Goal: Task Accomplishment & Management: Manage account settings

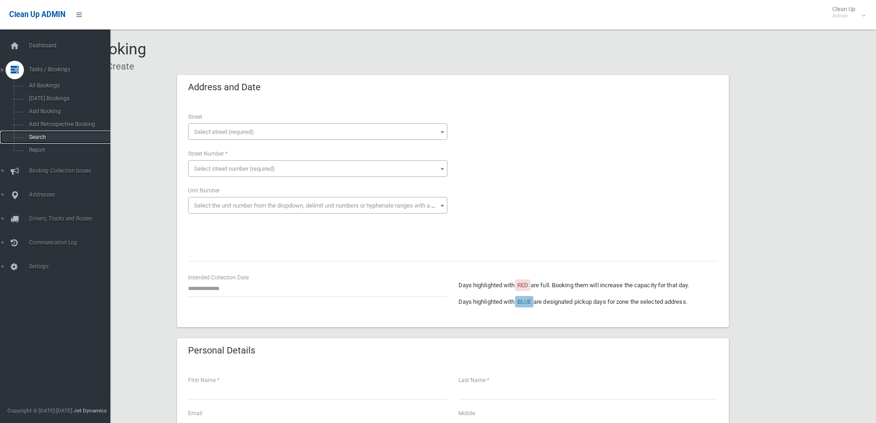
click at [28, 141] on link "Search" at bounding box center [58, 137] width 117 height 13
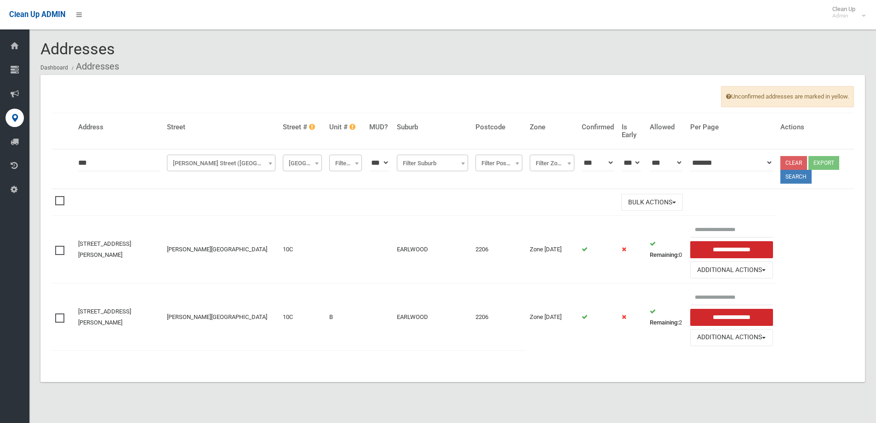
click at [387, 81] on div "Unconfirmed addresses are marked in yellow. [GEOGRAPHIC_DATA] Unit # MUD? Subur…" at bounding box center [452, 228] width 824 height 307
click at [489, 88] on div "Unconfirmed addresses are marked in yellow. Address Street Street # Unit # MUD?…" at bounding box center [452, 228] width 824 height 307
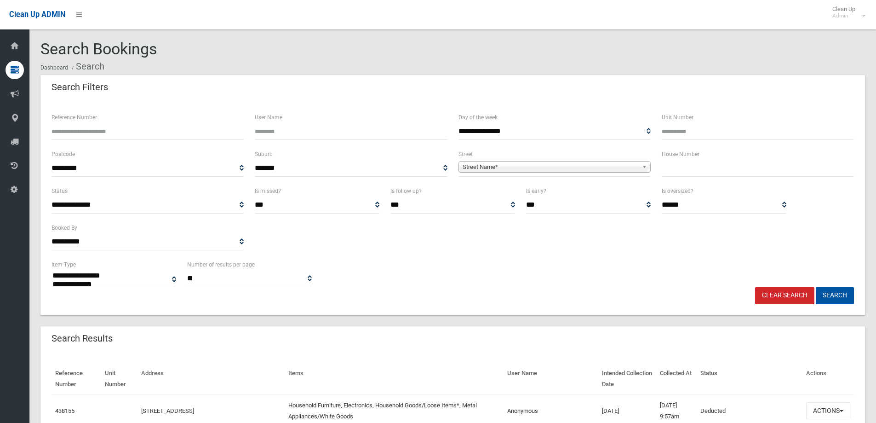
select select
click at [503, 168] on span "Street Name*" at bounding box center [551, 166] width 176 height 11
type input "****"
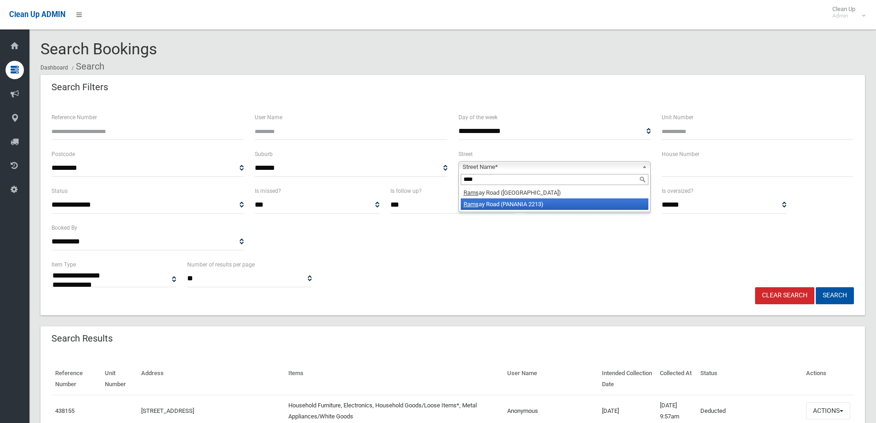
click at [513, 206] on li "Rams ay Road (PANANIA 2213)" at bounding box center [555, 203] width 188 height 11
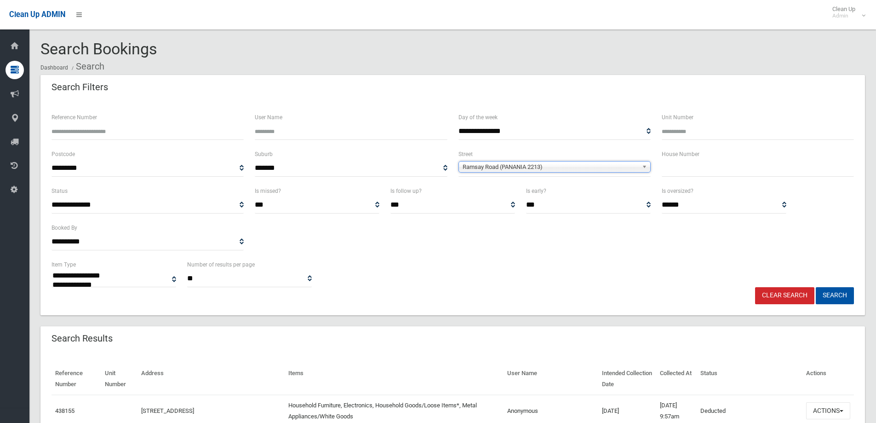
click at [690, 176] on input "text" at bounding box center [758, 168] width 192 height 17
type input "**"
click at [838, 295] on button "Search" at bounding box center [835, 295] width 38 height 17
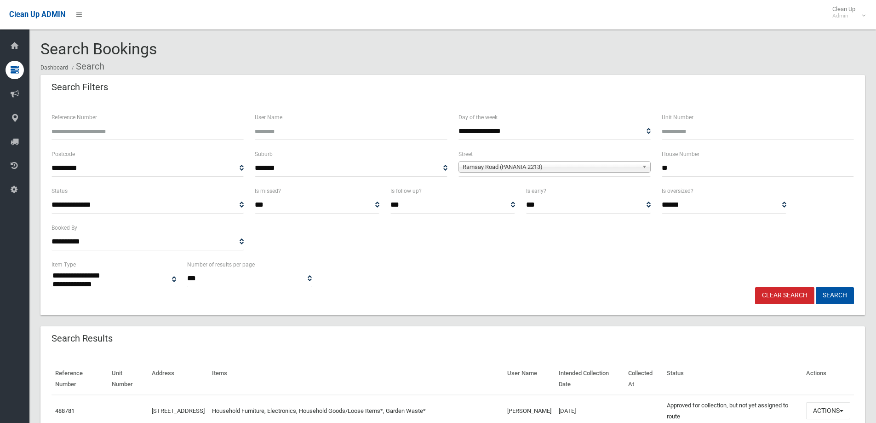
select select
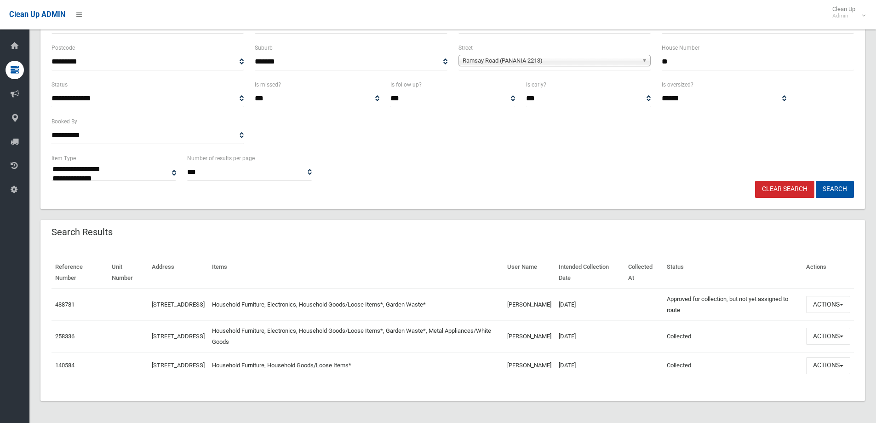
scroll to position [111, 0]
click at [823, 300] on button "Actions" at bounding box center [828, 304] width 44 height 17
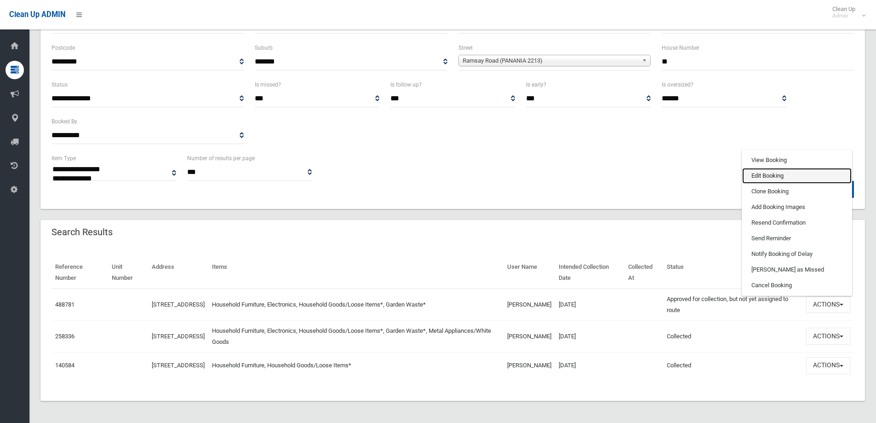
click at [764, 172] on link "Edit Booking" at bounding box center [796, 176] width 109 height 16
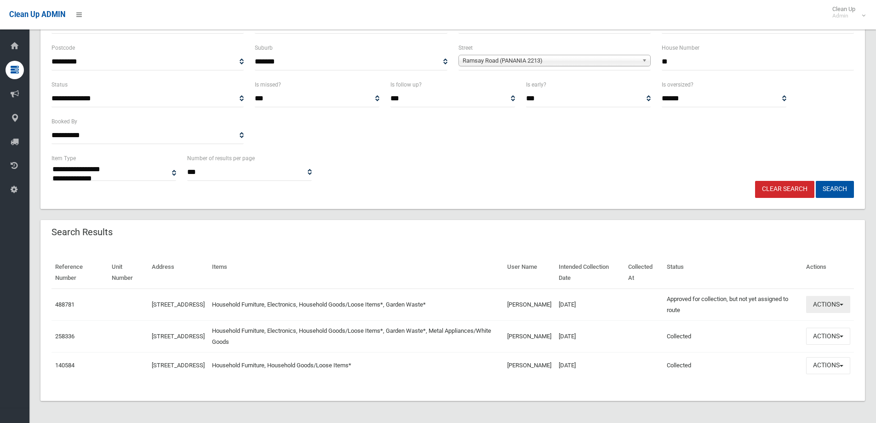
click at [826, 298] on button "Actions" at bounding box center [828, 304] width 44 height 17
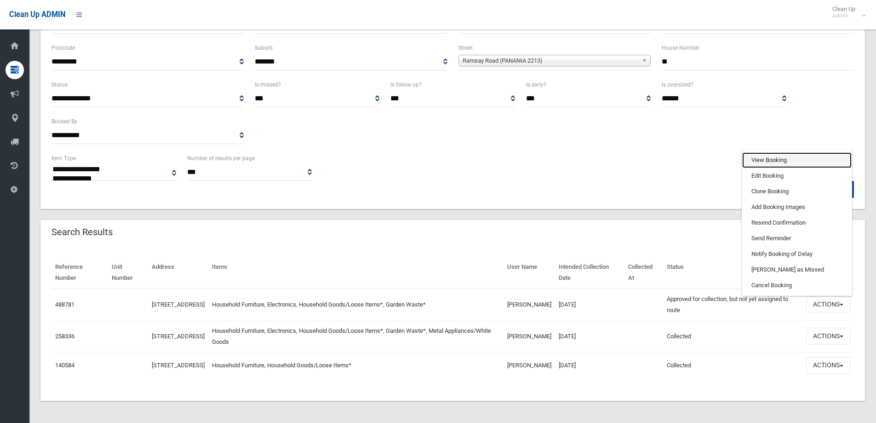
click at [774, 153] on link "View Booking" at bounding box center [796, 160] width 109 height 16
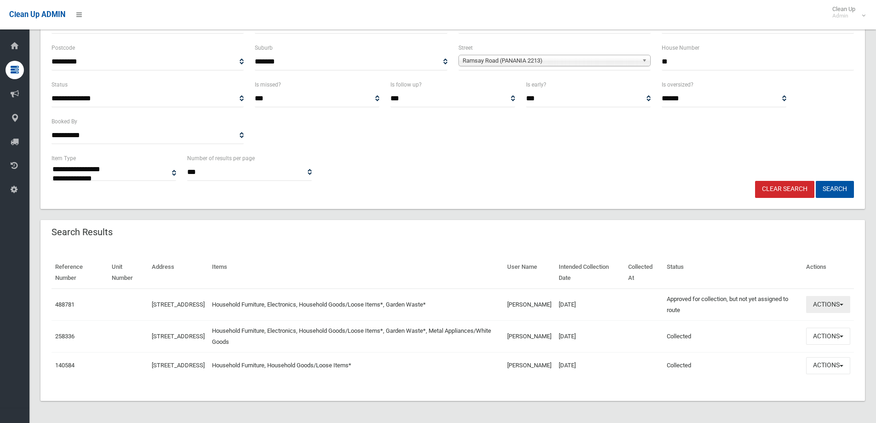
click at [832, 300] on button "Actions" at bounding box center [828, 304] width 44 height 17
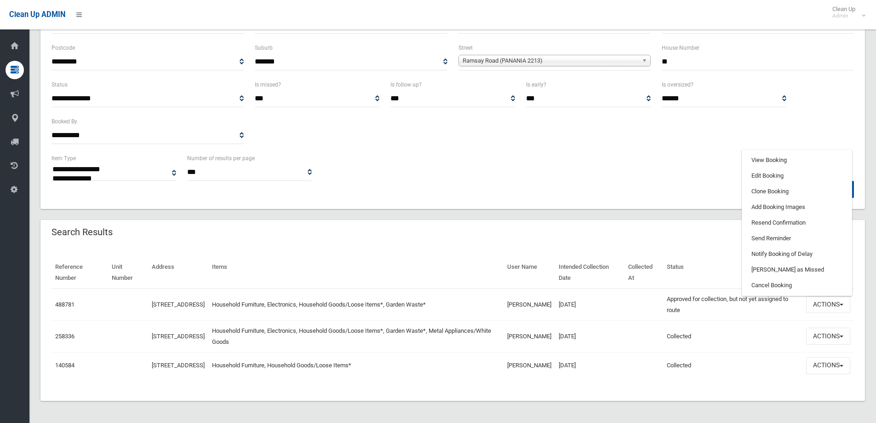
click at [683, 170] on div "**********" at bounding box center [452, 167] width 813 height 28
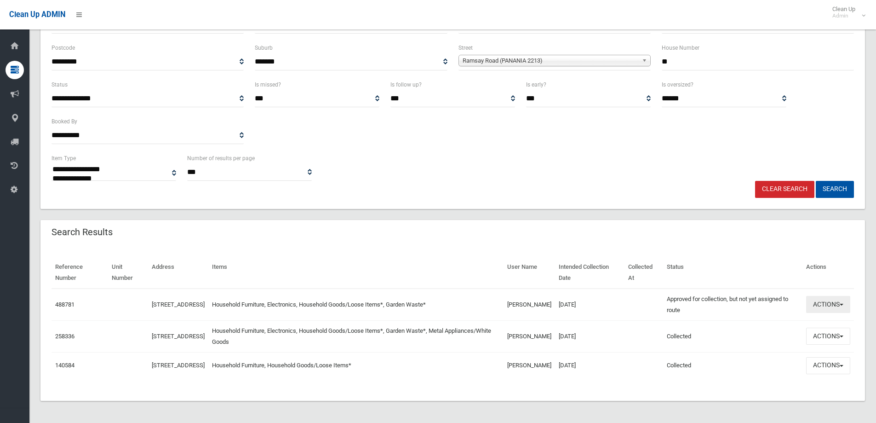
click at [830, 299] on button "Actions" at bounding box center [828, 304] width 44 height 17
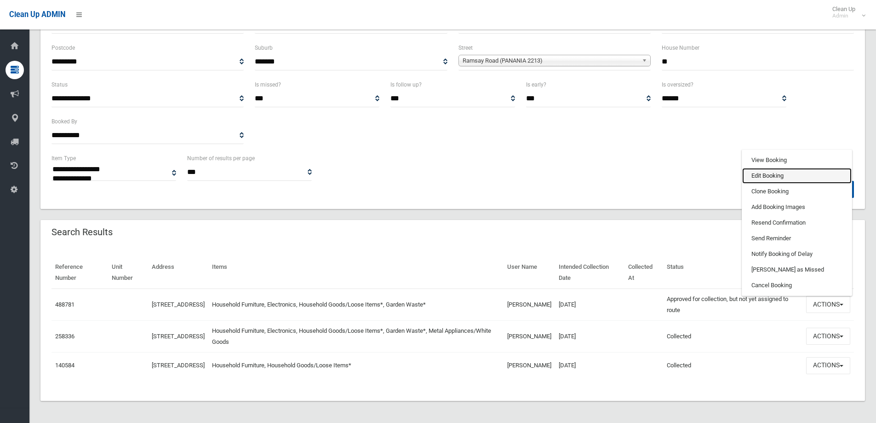
click at [773, 172] on link "Edit Booking" at bounding box center [796, 176] width 109 height 16
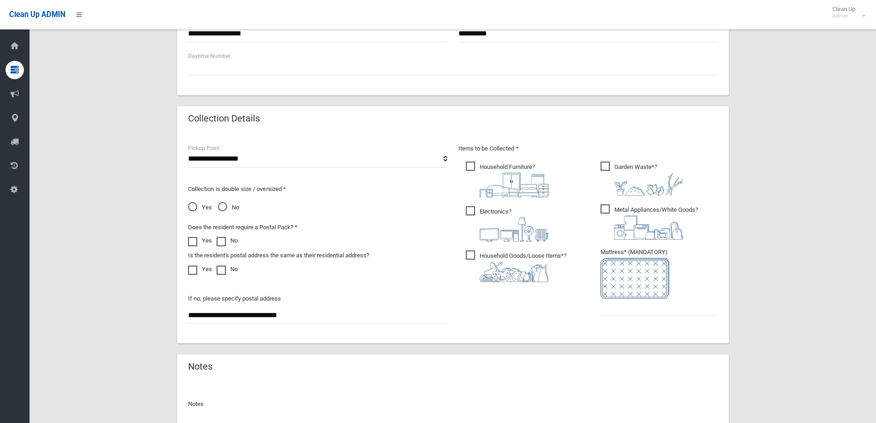
scroll to position [395, 0]
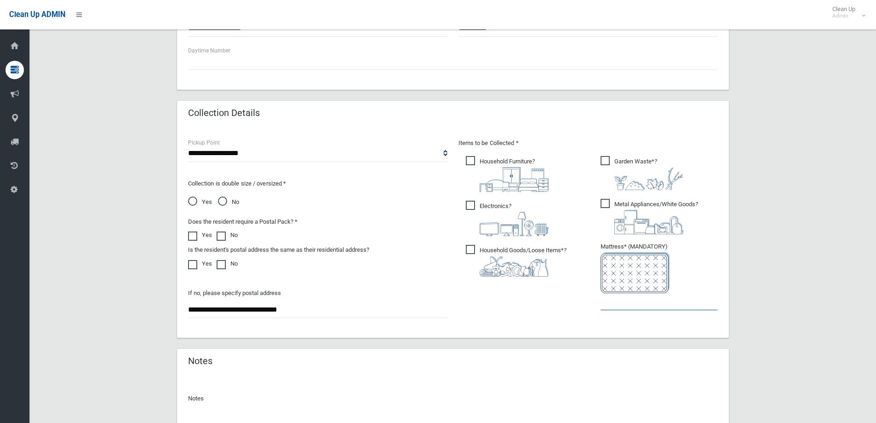
click at [624, 305] on input "text" at bounding box center [658, 301] width 117 height 17
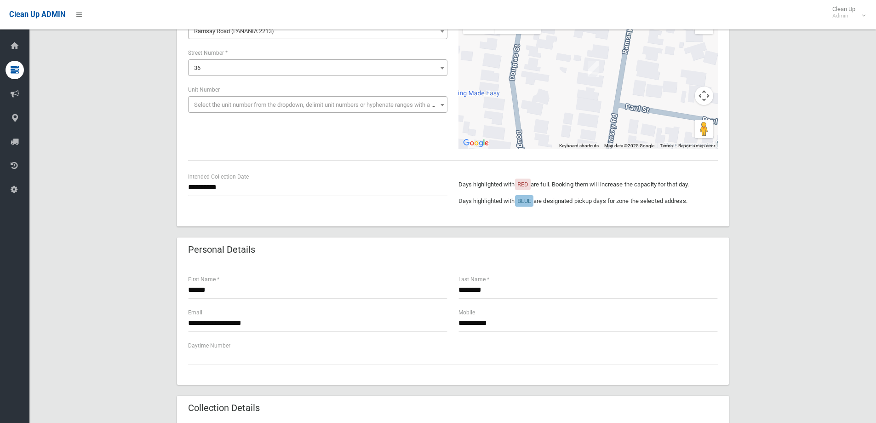
scroll to position [0, 0]
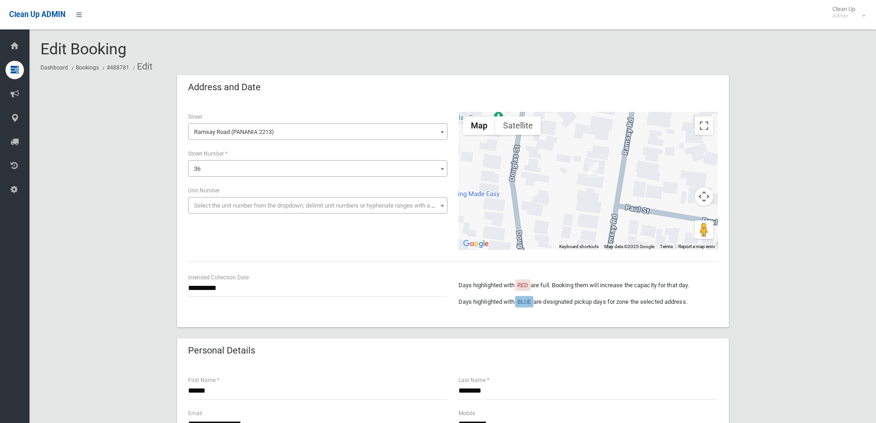
type input "*"
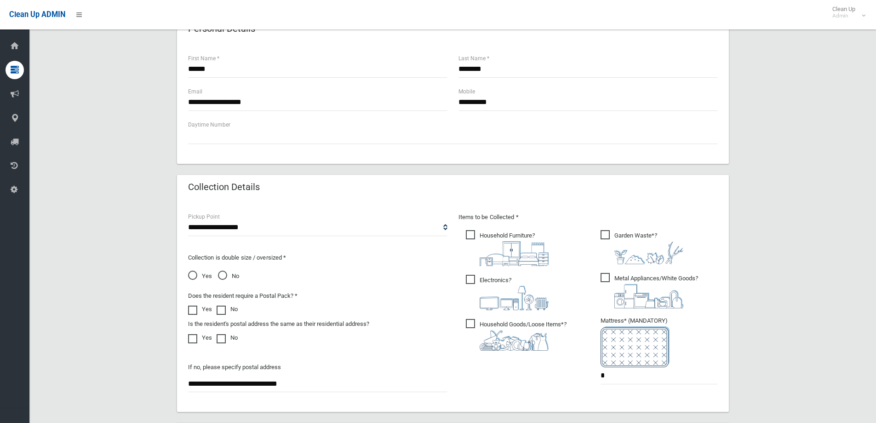
scroll to position [322, 0]
click at [193, 272] on span "Yes" at bounding box center [200, 275] width 24 height 11
click at [221, 275] on span "No" at bounding box center [228, 275] width 21 height 11
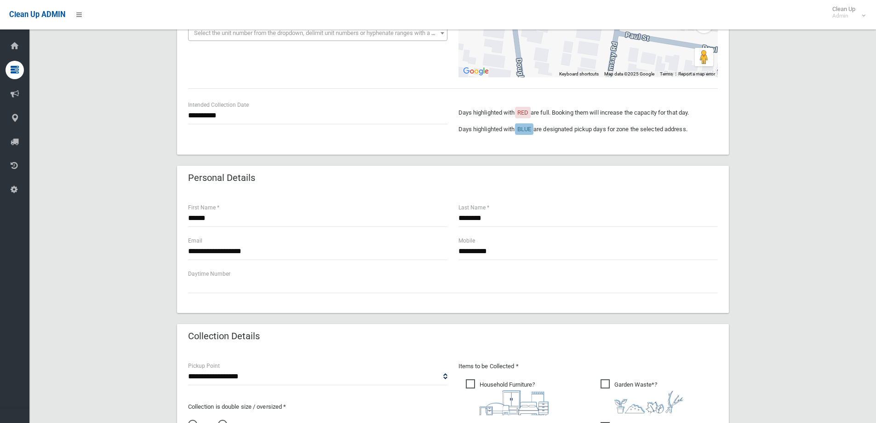
scroll to position [184, 0]
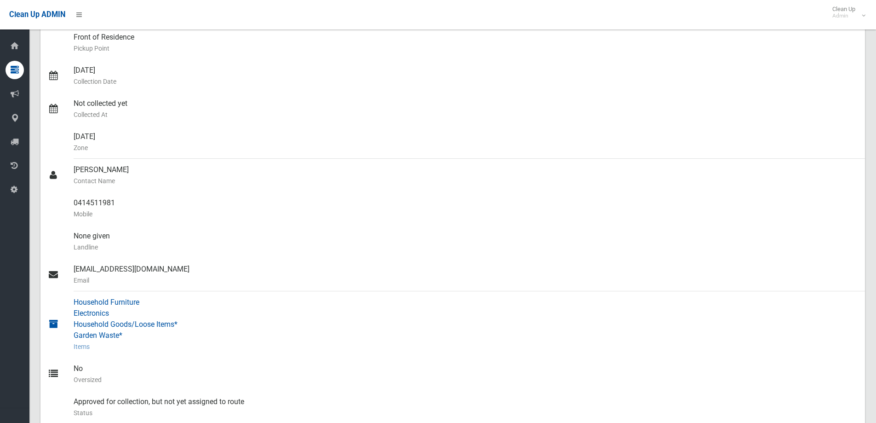
scroll to position [46, 0]
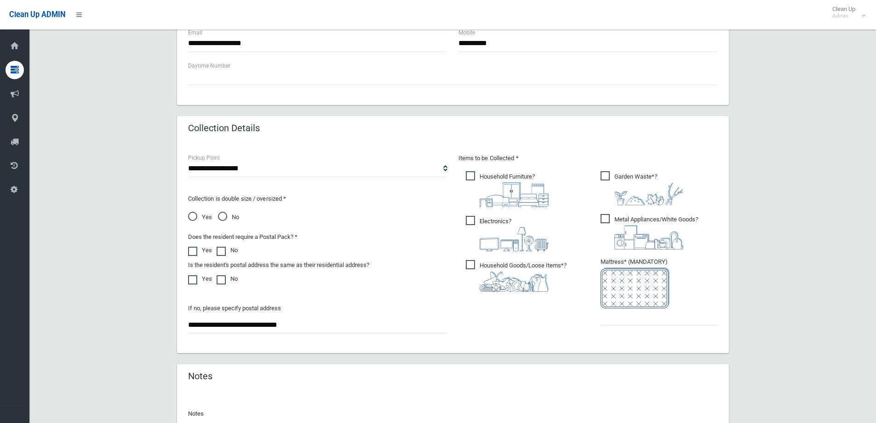
scroll to position [487, 0]
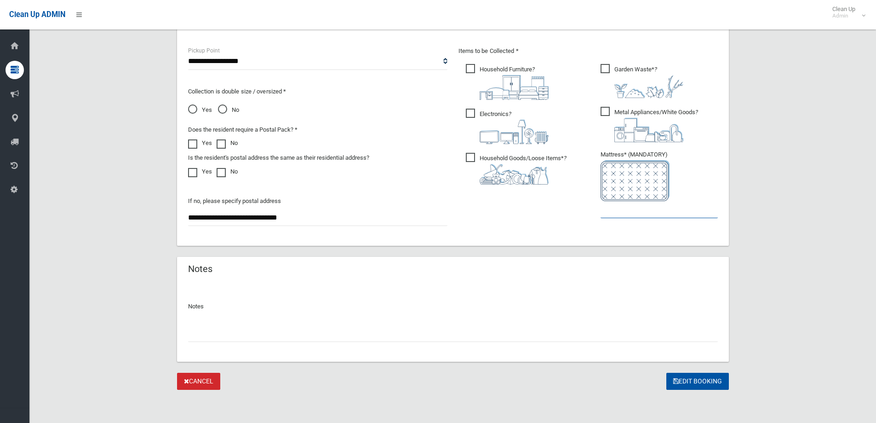
drag, startPoint x: 614, startPoint y: 212, endPoint x: 617, endPoint y: 223, distance: 11.7
click at [615, 212] on input "text" at bounding box center [658, 209] width 117 height 17
type input "*"
click at [215, 338] on input "text" at bounding box center [453, 333] width 530 height 17
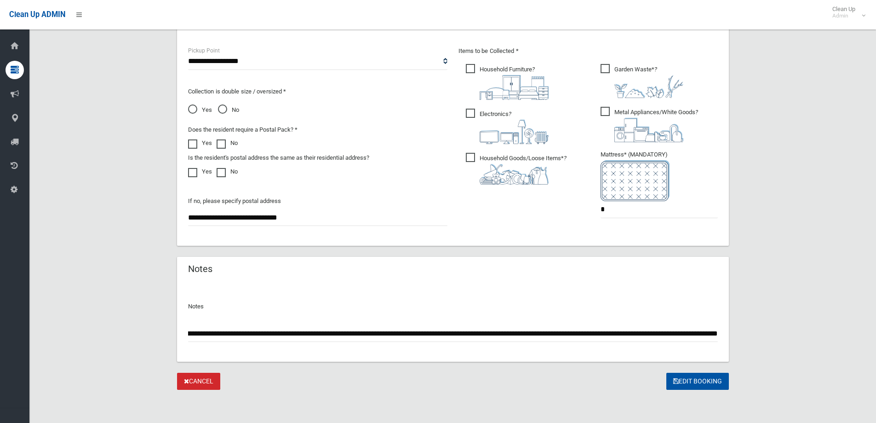
scroll to position [0, 456]
click at [586, 331] on input "**********" at bounding box center [453, 333] width 530 height 17
click at [719, 334] on div "**********" at bounding box center [453, 321] width 552 height 79
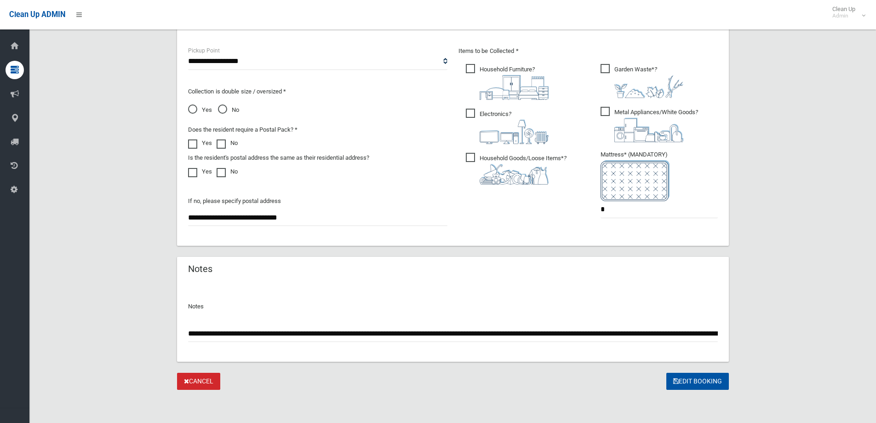
click at [717, 336] on input "**********" at bounding box center [453, 333] width 530 height 17
type input "**********"
click at [700, 383] on button "Edit Booking" at bounding box center [697, 380] width 63 height 17
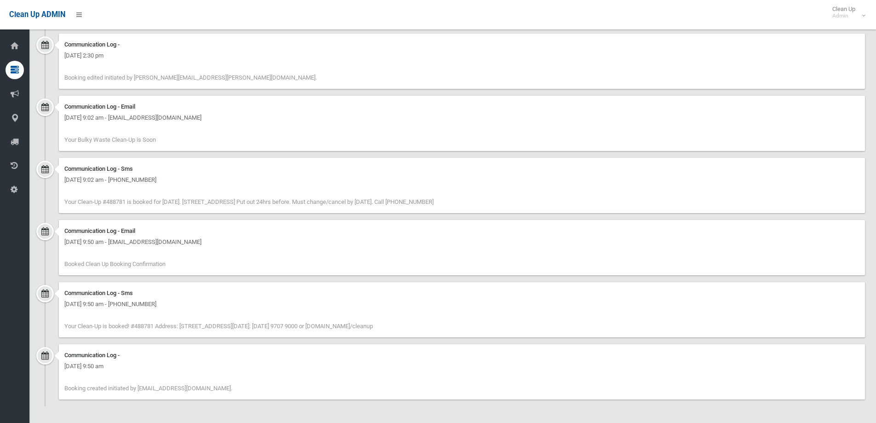
scroll to position [490, 0]
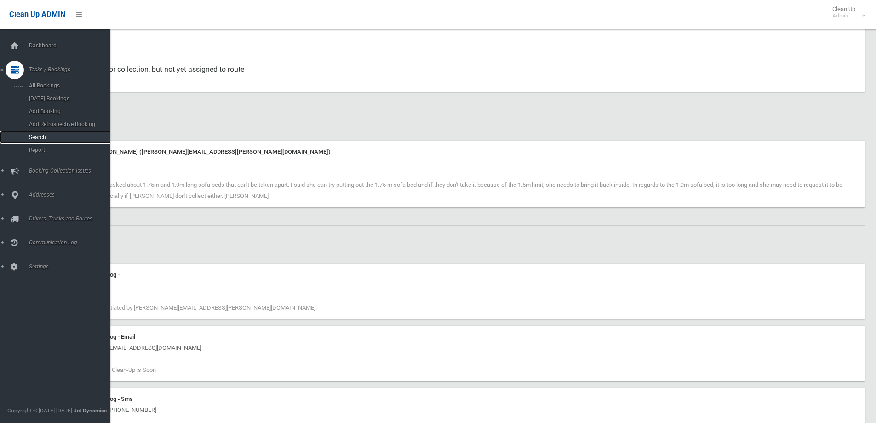
click at [38, 141] on link "Search" at bounding box center [58, 137] width 117 height 13
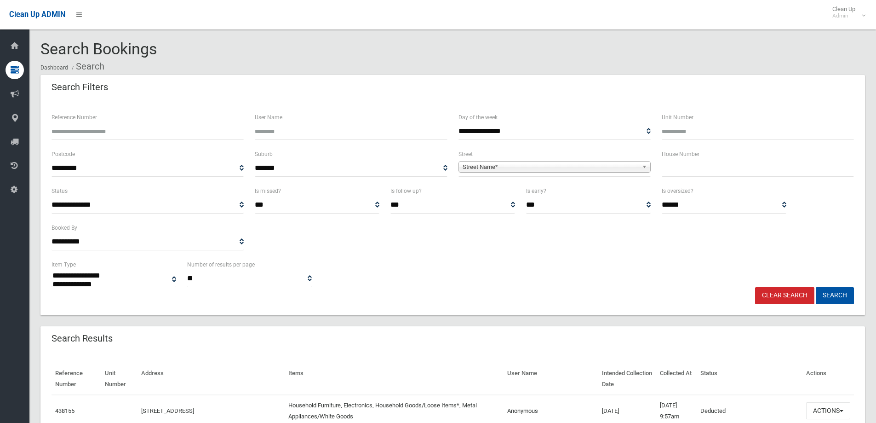
select select
click at [471, 169] on span "Street Name*" at bounding box center [551, 166] width 176 height 11
type input "****"
drag, startPoint x: 544, startPoint y: 189, endPoint x: 646, endPoint y: 189, distance: 102.1
click at [546, 189] on li "Belr ose Court (BANKSTOWN 2200)" at bounding box center [555, 192] width 188 height 11
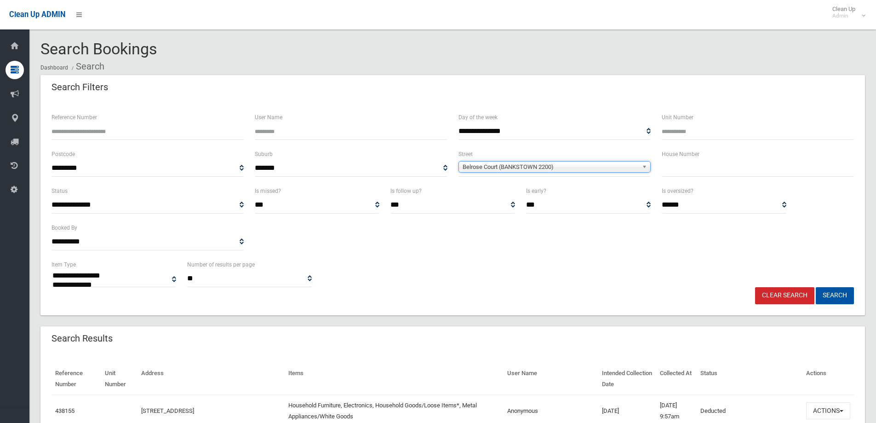
click at [692, 170] on input "text" at bounding box center [758, 168] width 192 height 17
type input "*"
click at [840, 290] on button "Search" at bounding box center [835, 295] width 38 height 17
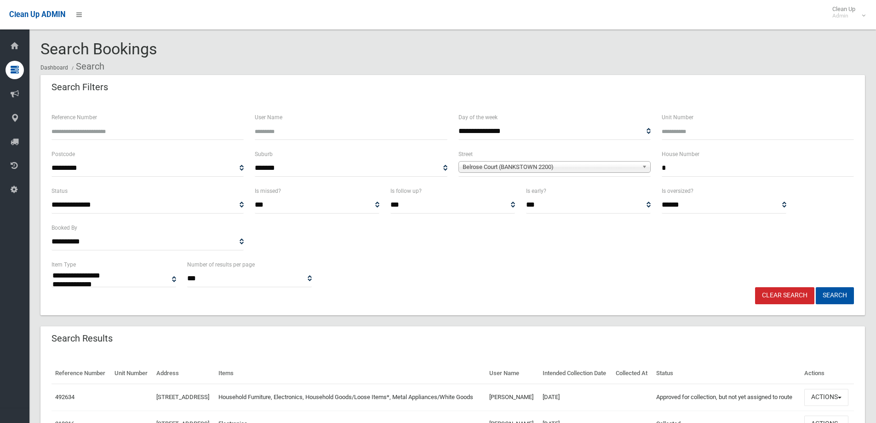
select select
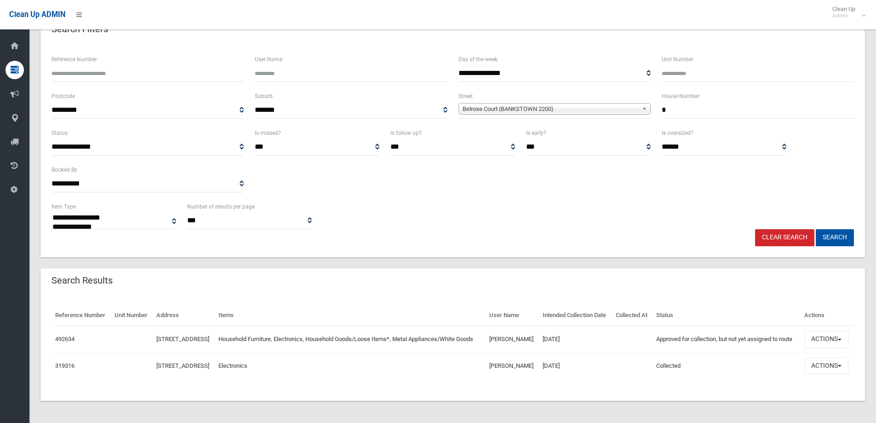
scroll to position [80, 0]
click at [820, 332] on button "Actions" at bounding box center [826, 339] width 44 height 17
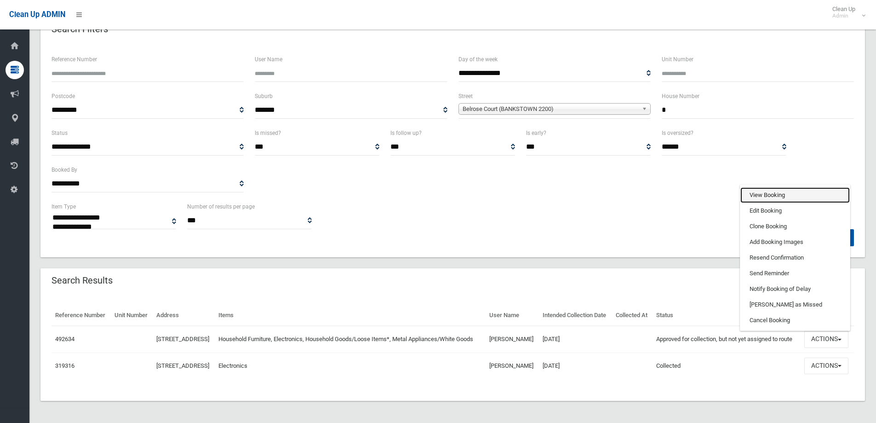
click at [773, 189] on link "View Booking" at bounding box center [794, 195] width 109 height 16
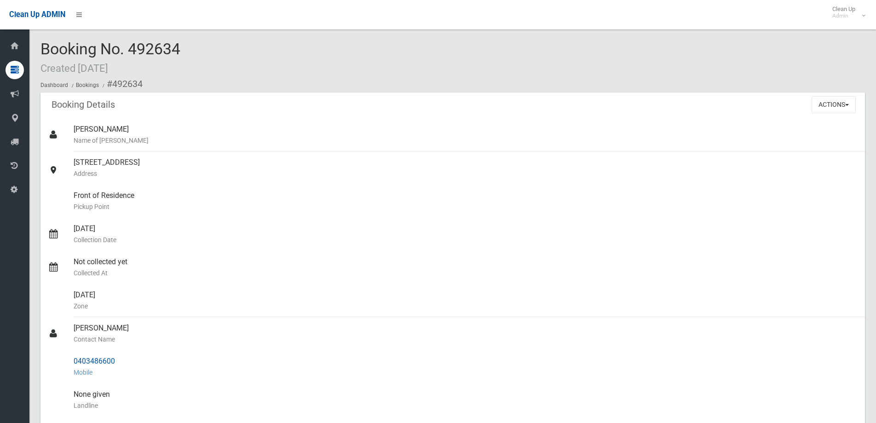
drag, startPoint x: 118, startPoint y: 362, endPoint x: 73, endPoint y: 362, distance: 45.1
click at [73, 362] on link "0403486600 Mobile" at bounding box center [452, 366] width 824 height 33
copy link "0403486600"
